Goal: Navigation & Orientation: Find specific page/section

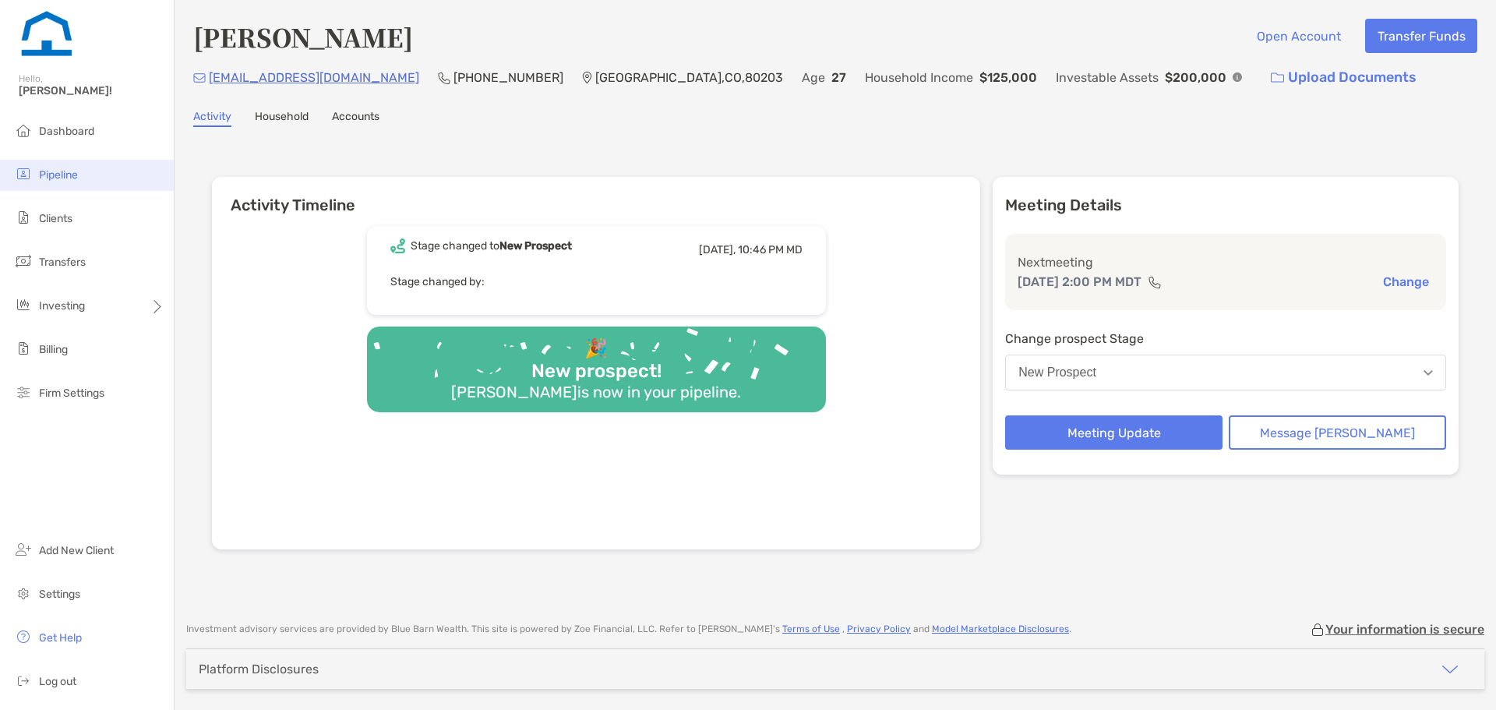
click at [67, 176] on span "Pipeline" at bounding box center [58, 174] width 39 height 13
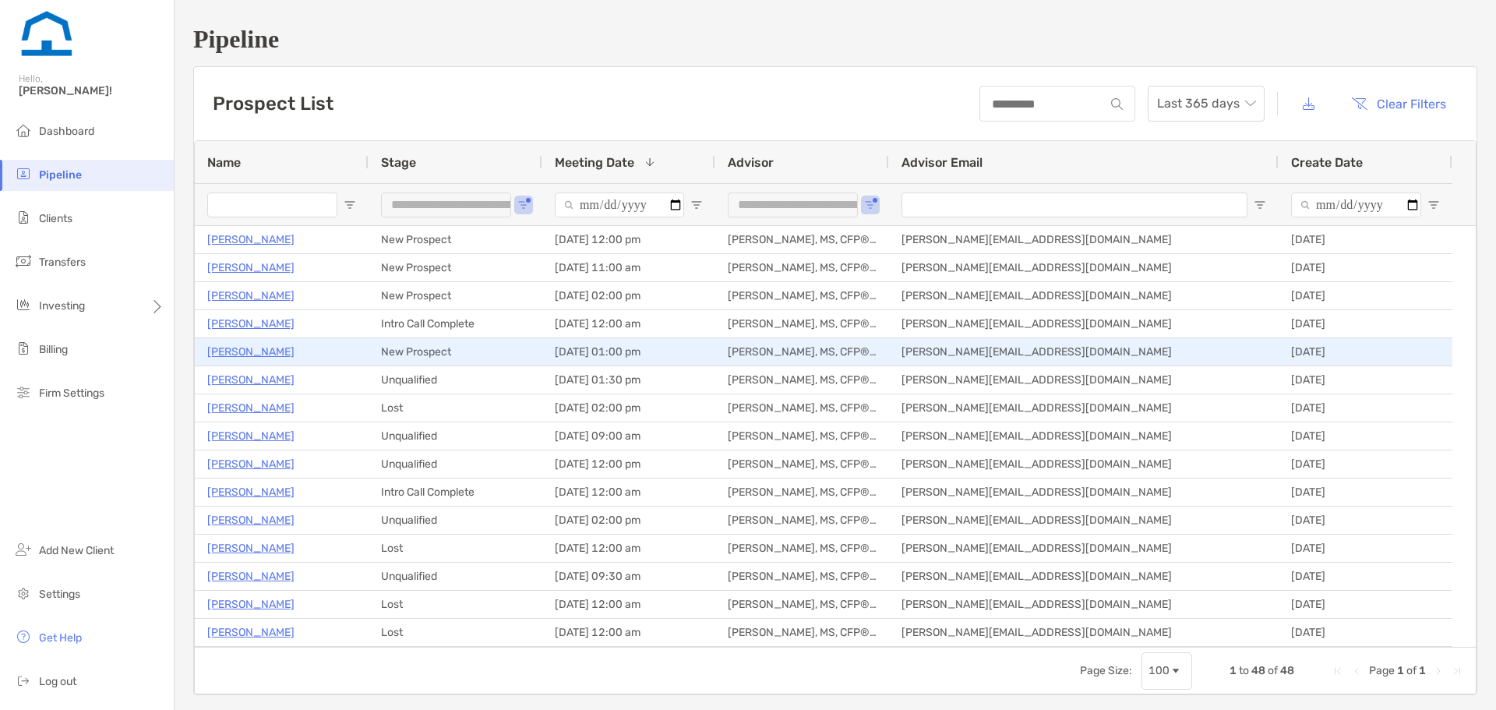
click at [253, 353] on p "[PERSON_NAME]" at bounding box center [250, 351] width 87 height 19
